Goal: Find specific page/section: Find specific page/section

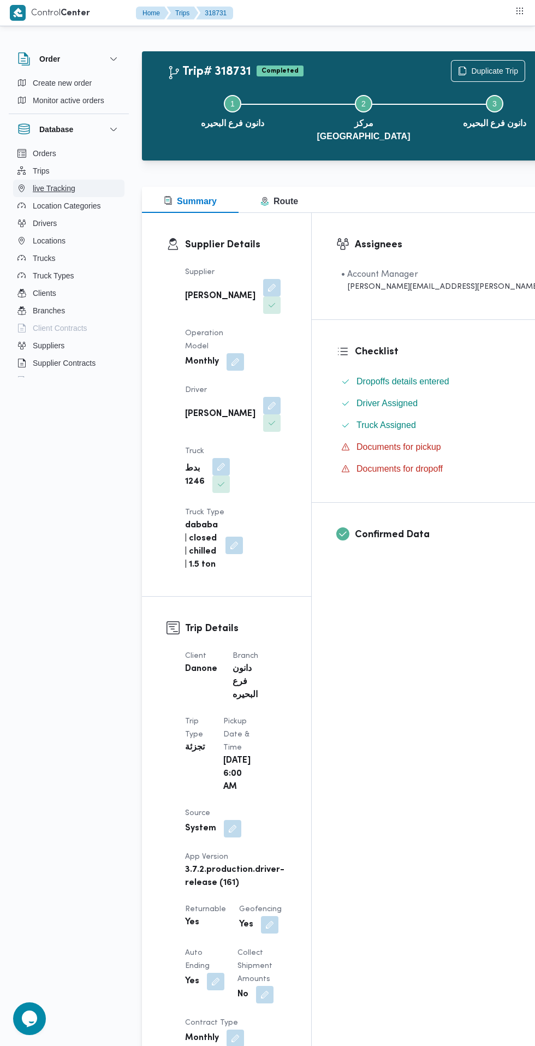
click at [63, 183] on span "live Tracking" at bounding box center [54, 188] width 43 height 13
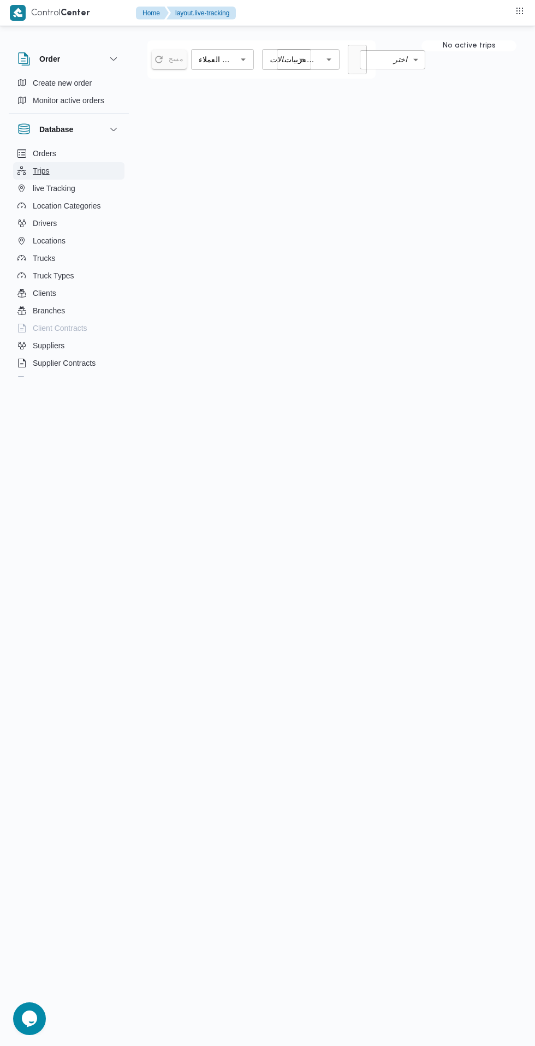
click at [61, 170] on button "Trips" at bounding box center [68, 170] width 111 height 17
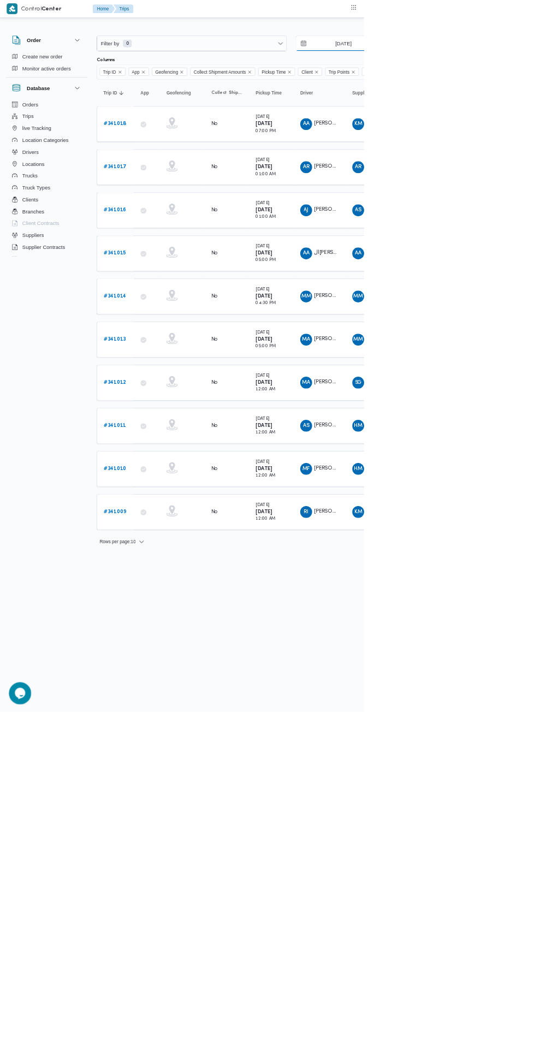
click at [494, 64] on input "[DATE]" at bounding box center [497, 64] width 124 height 22
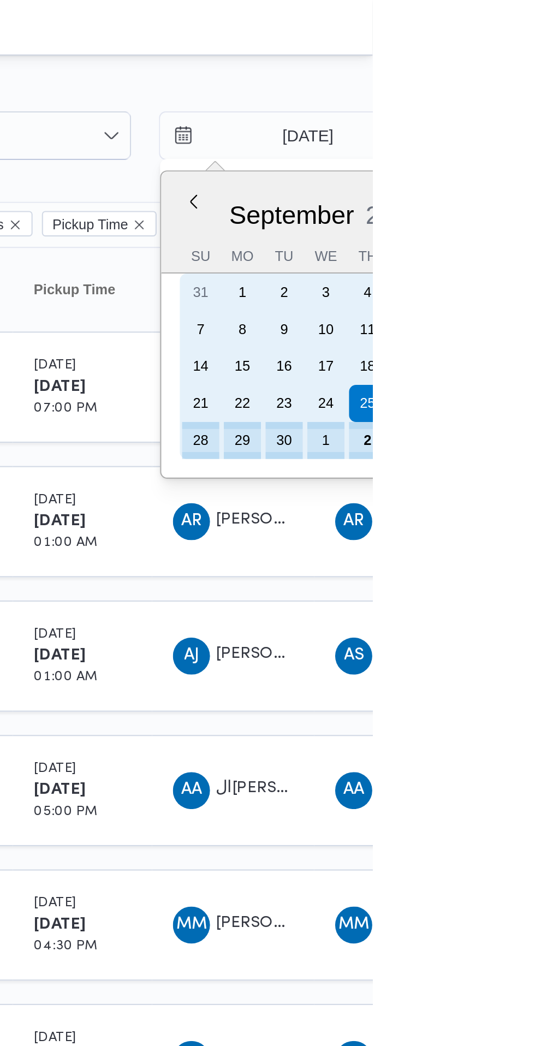
click at [533, 210] on div "2" at bounding box center [532, 207] width 17 height 17
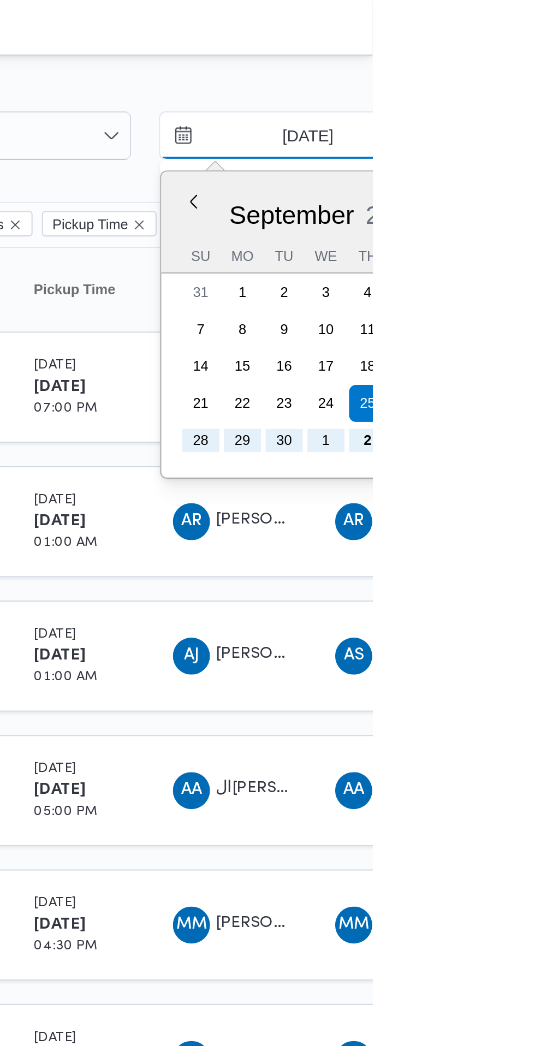
type input "[DATE]"
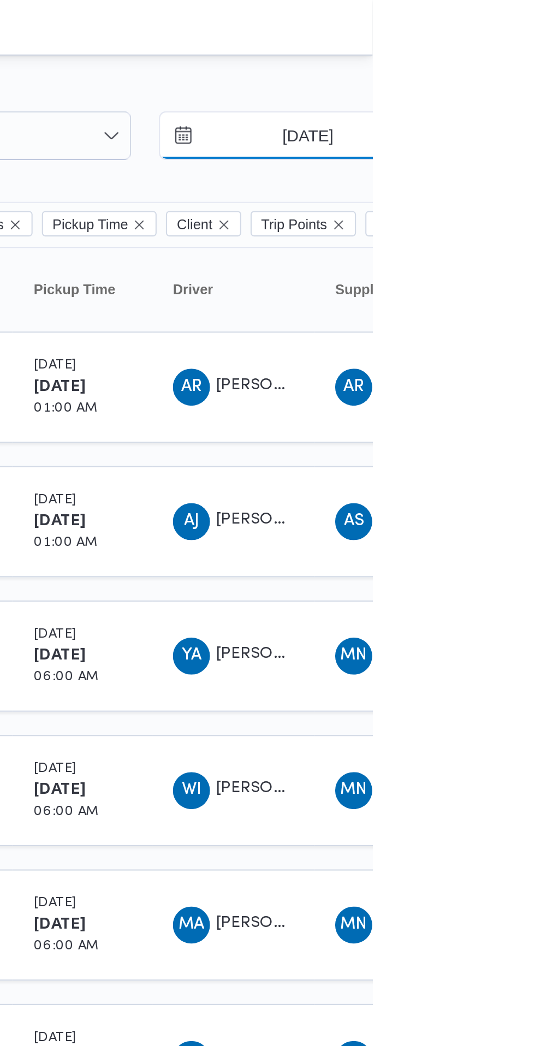
click at [535, 64] on input "[DATE]" at bounding box center [497, 64] width 124 height 22
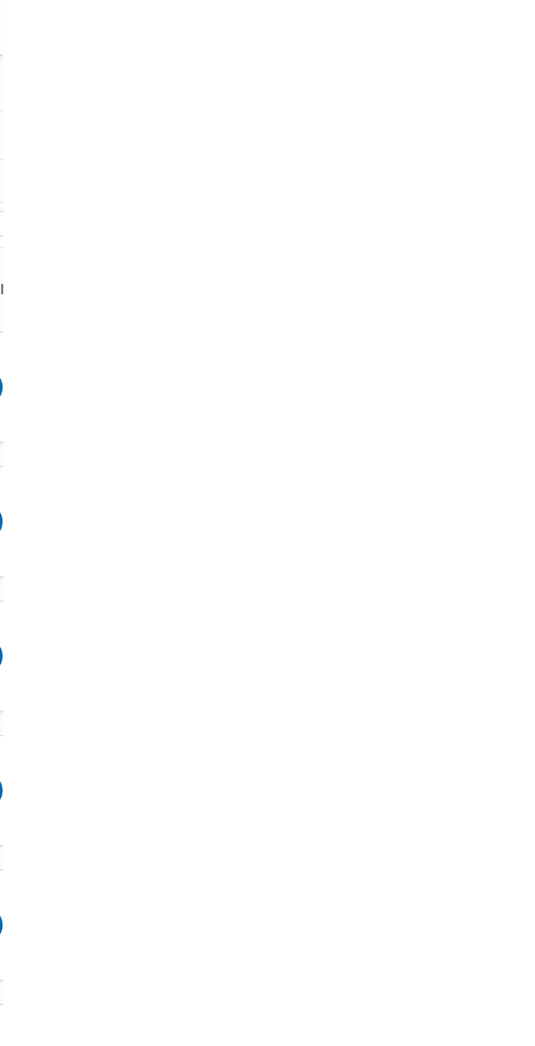
scroll to position [0, 17]
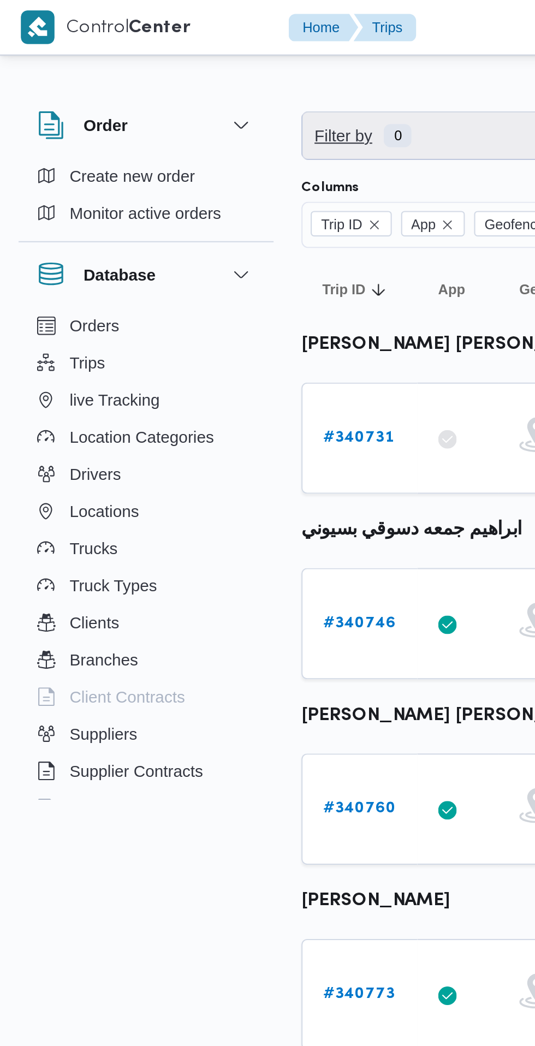
click at [218, 63] on span "Filter by 0" at bounding box center [273, 64] width 261 height 22
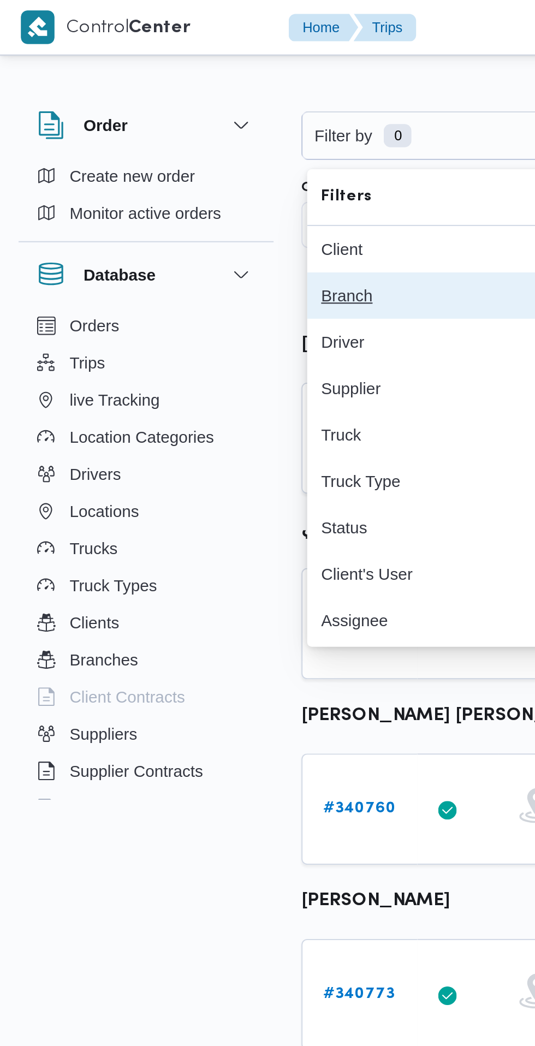
click at [195, 143] on div "Branch" at bounding box center [210, 139] width 118 height 9
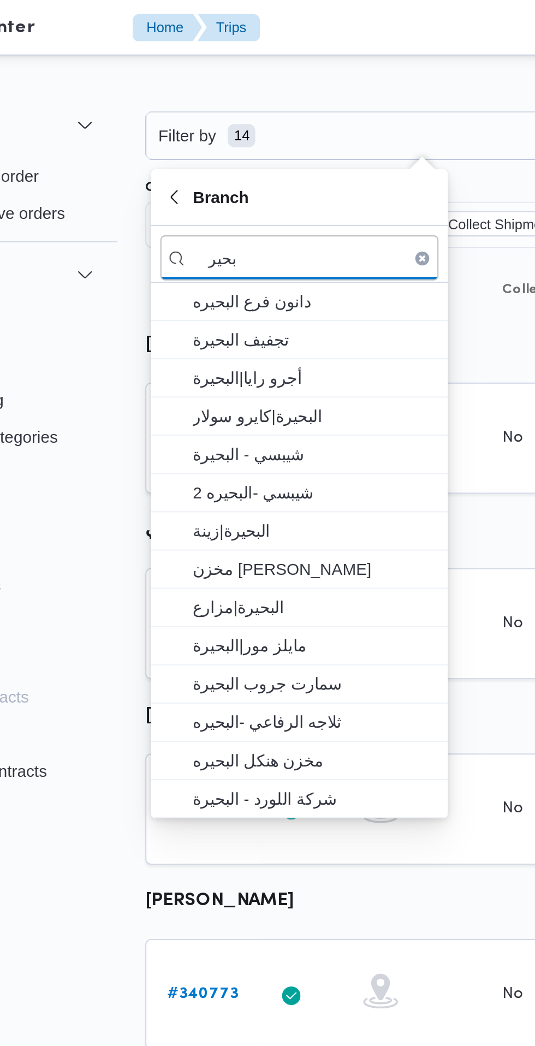
type input "بحير"
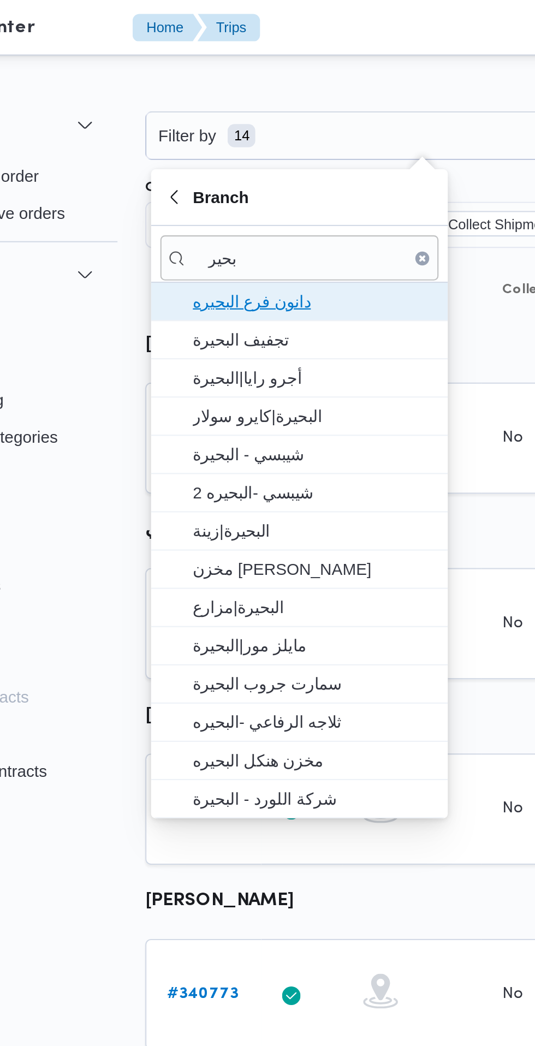
click at [240, 145] on span "دانون فرع البحيره" at bounding box center [221, 141] width 114 height 13
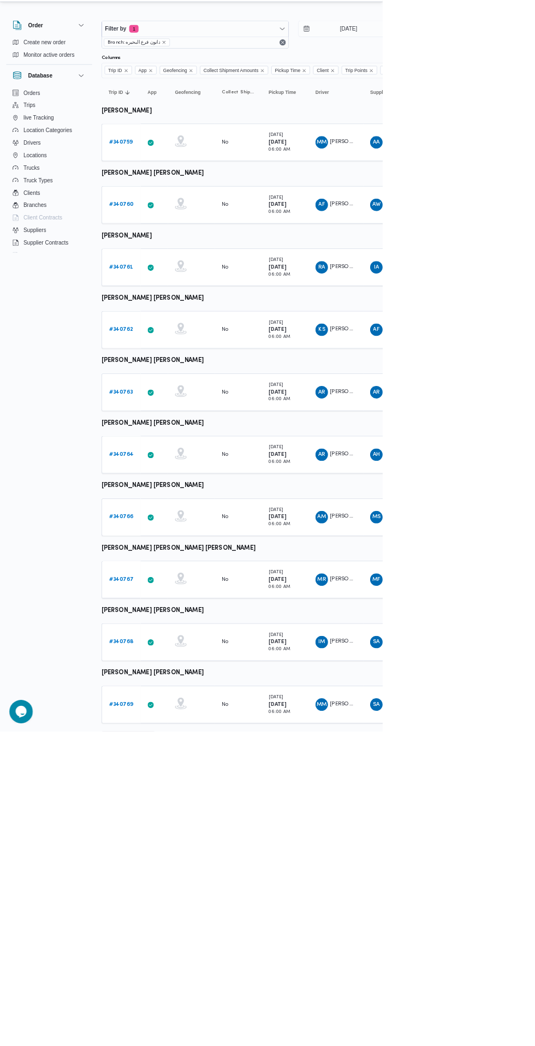
click at [194, 1046] on span "Rows per page : 10" at bounding box center [172, 1052] width 53 height 13
click at [194, 1029] on span "20 rows" at bounding box center [197, 1028] width 35 height 9
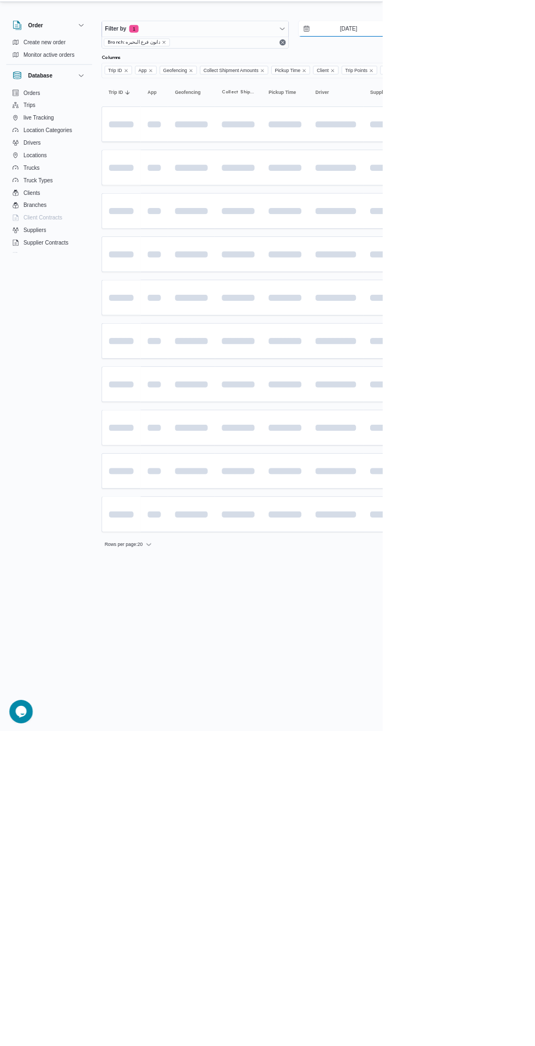
click at [503, 64] on input "[DATE]" at bounding box center [480, 64] width 124 height 22
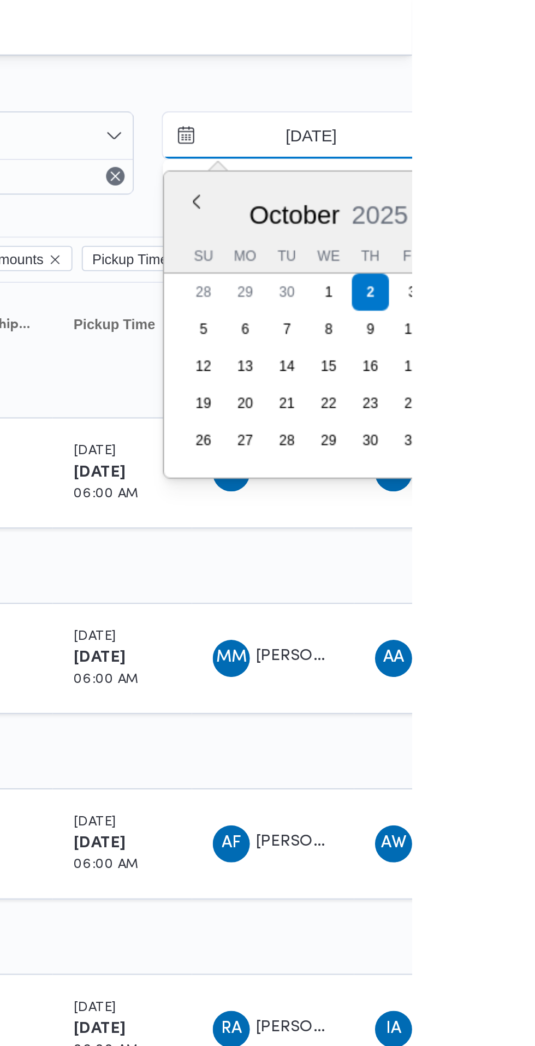
type input "[DATE]"
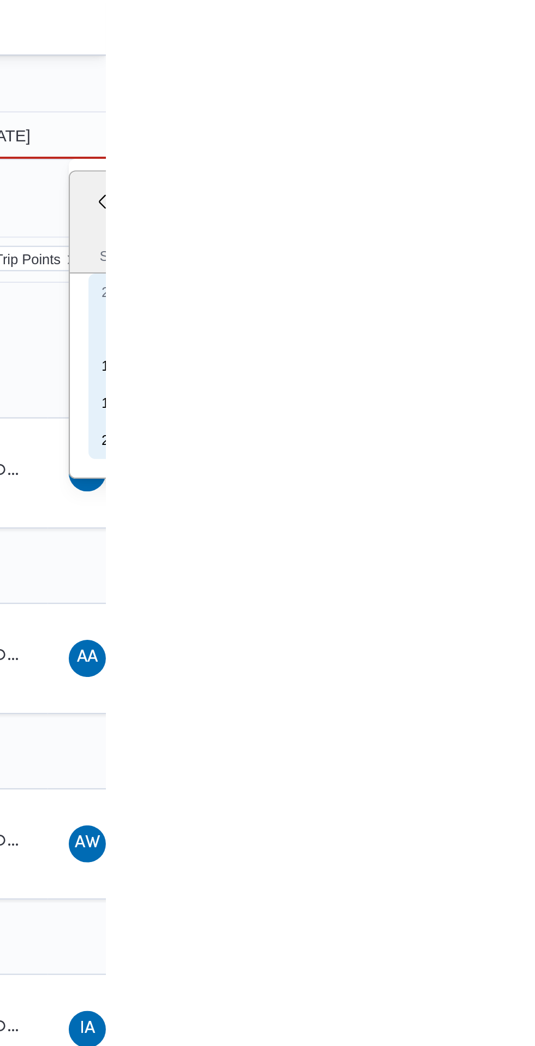
type input "[DATE]"
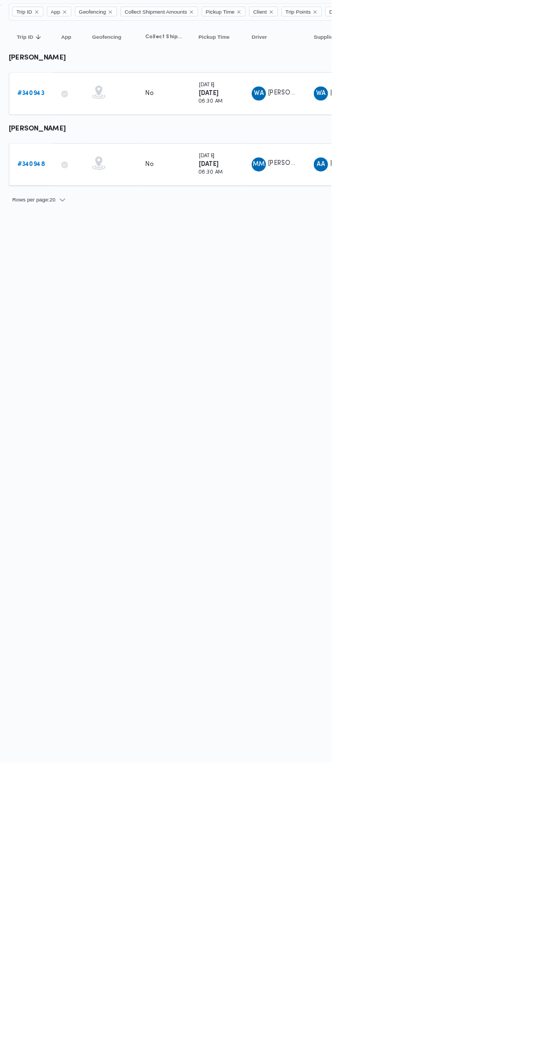
scroll to position [0, 17]
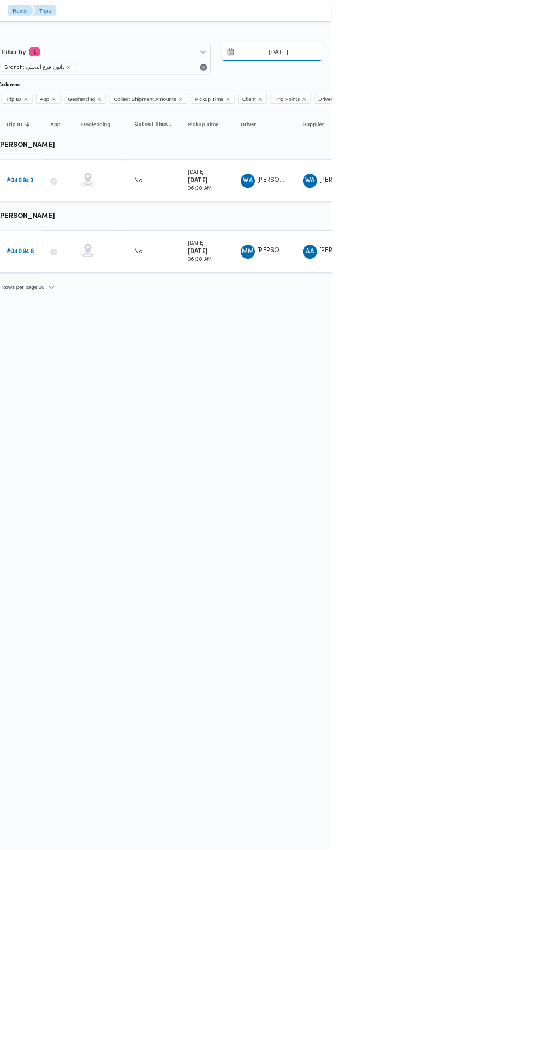
click at [465, 64] on input "[DATE]" at bounding box center [462, 64] width 124 height 22
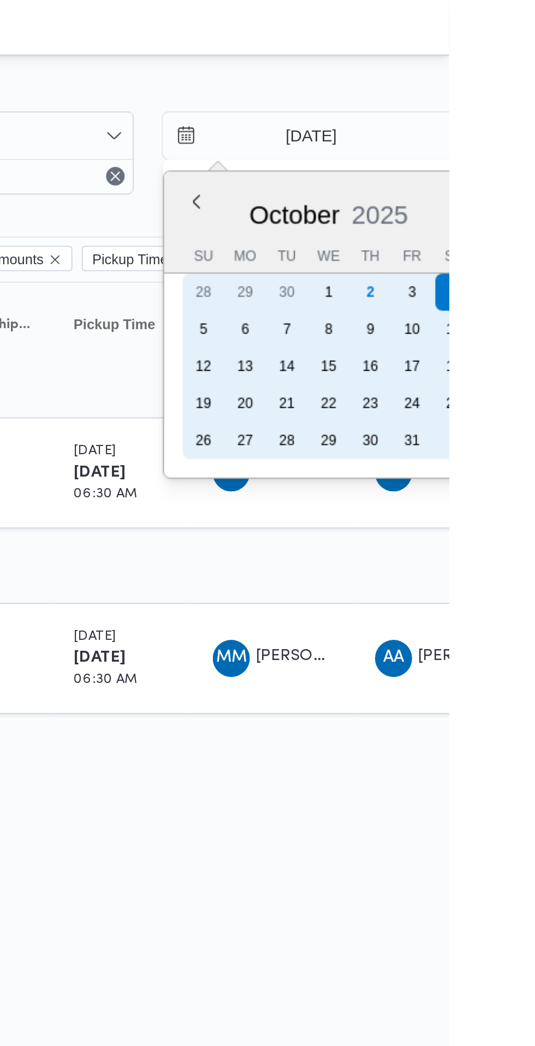
click at [417, 153] on div "5" at bounding box center [419, 154] width 17 height 17
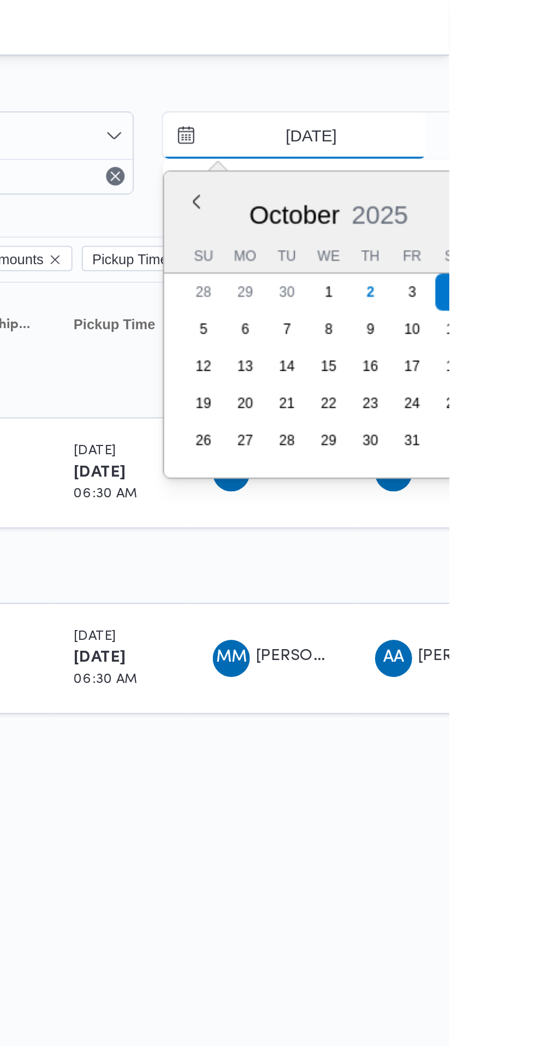
type input "[DATE]"
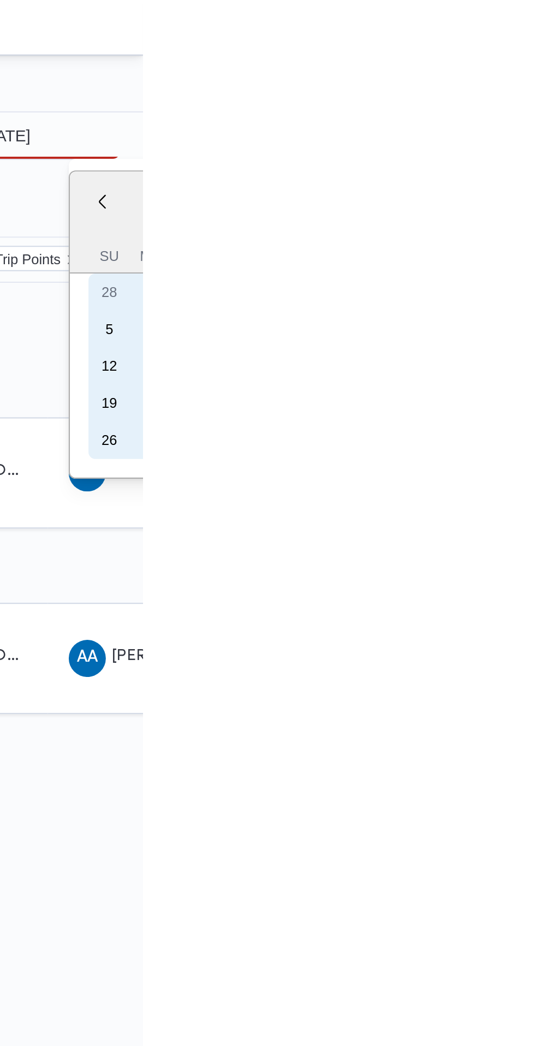
click at [518, 156] on div "5" at bounding box center [519, 154] width 17 height 17
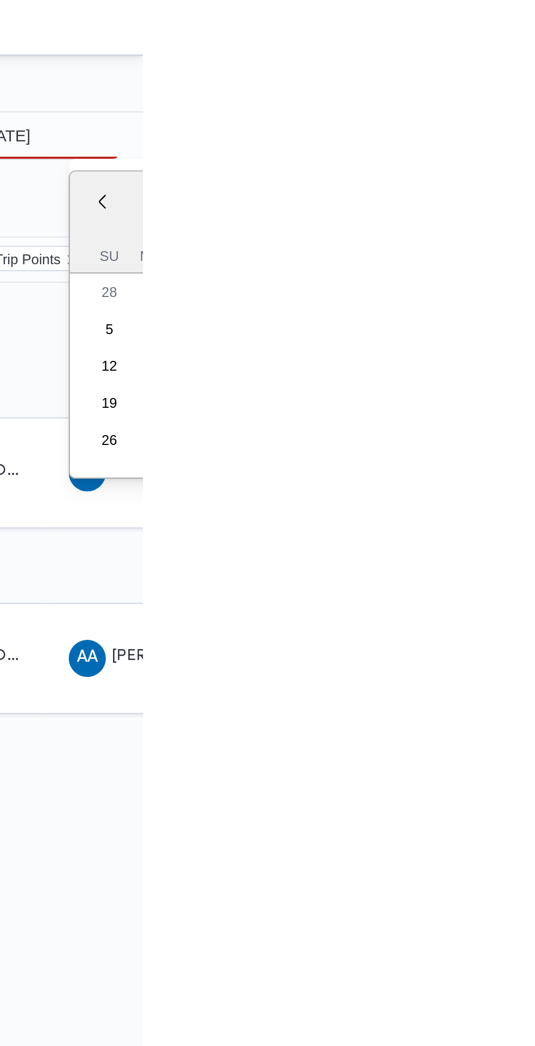
type input "[DATE]"
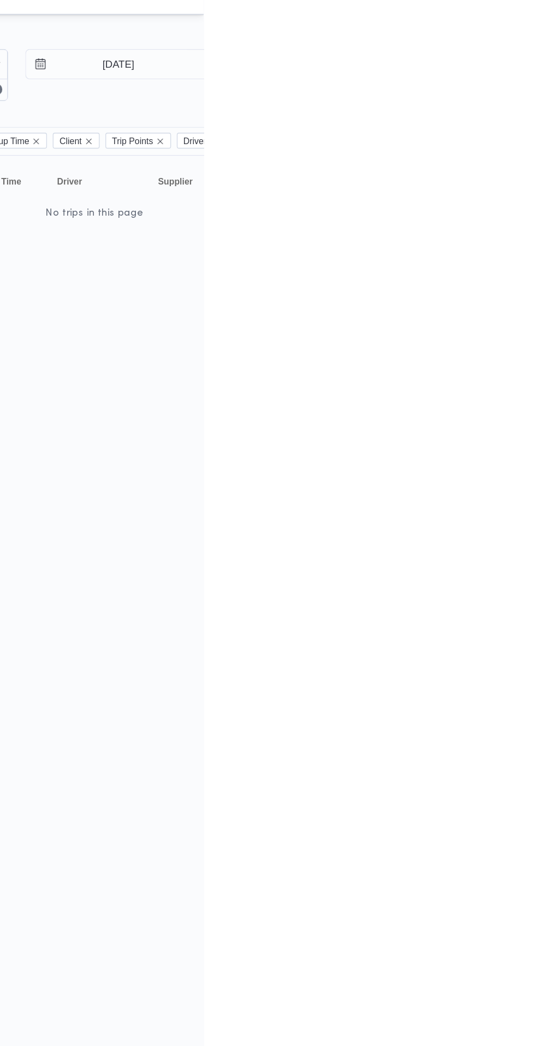
scroll to position [0, 17]
